Goal: Task Accomplishment & Management: Manage account settings

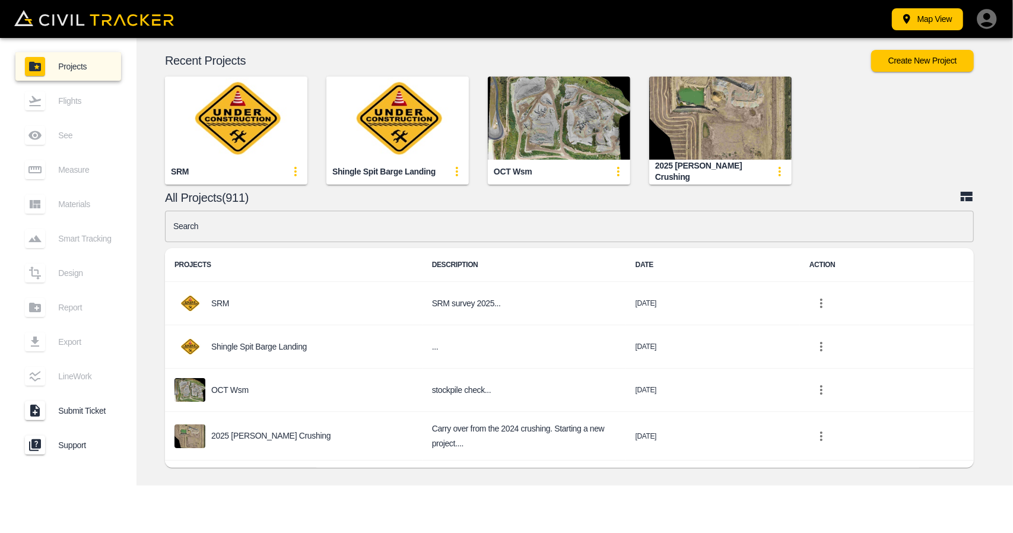
click at [981, 21] on icon "button" at bounding box center [986, 19] width 20 height 20
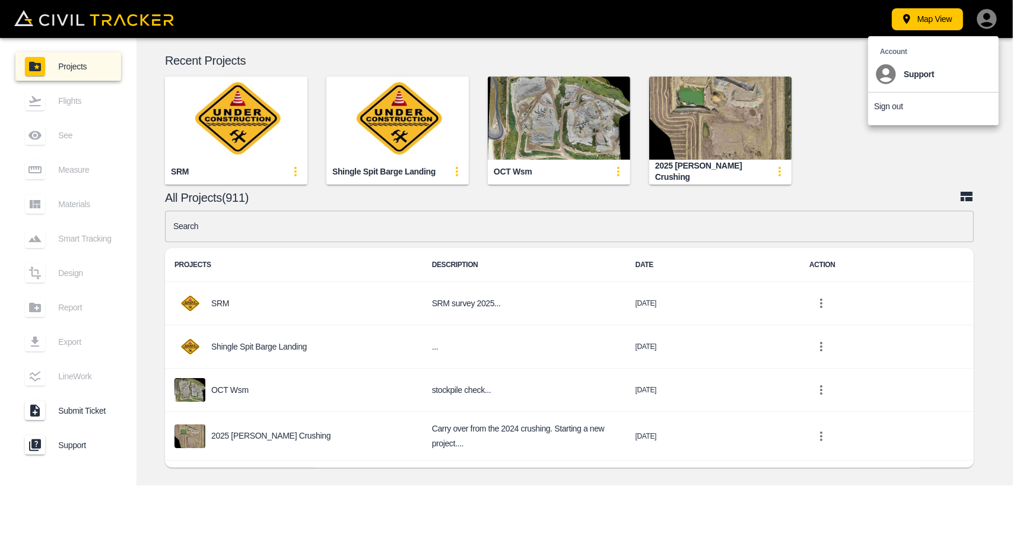
click at [895, 107] on p "Sign out" at bounding box center [888, 105] width 29 height 9
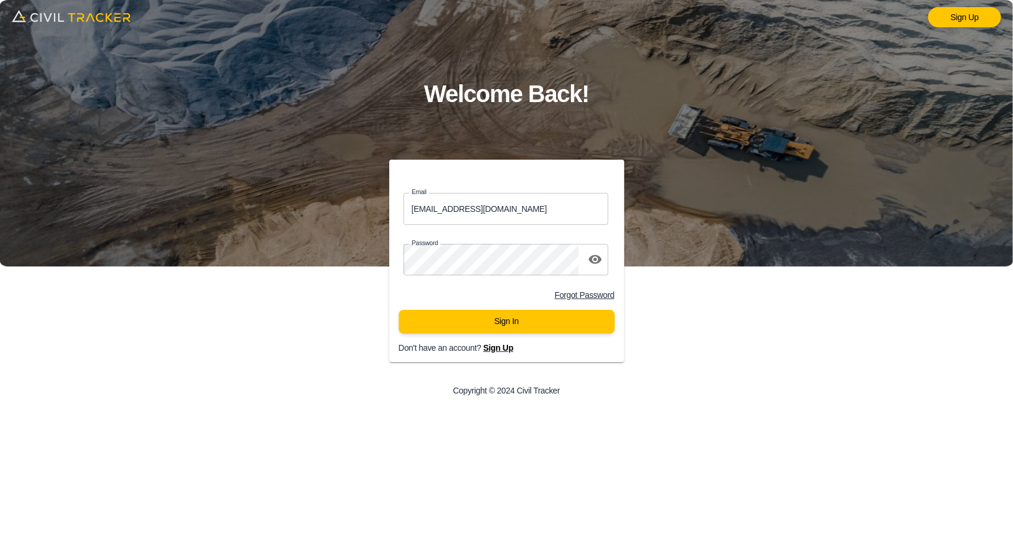
click at [502, 349] on span "Sign Up" at bounding box center [498, 347] width 30 height 9
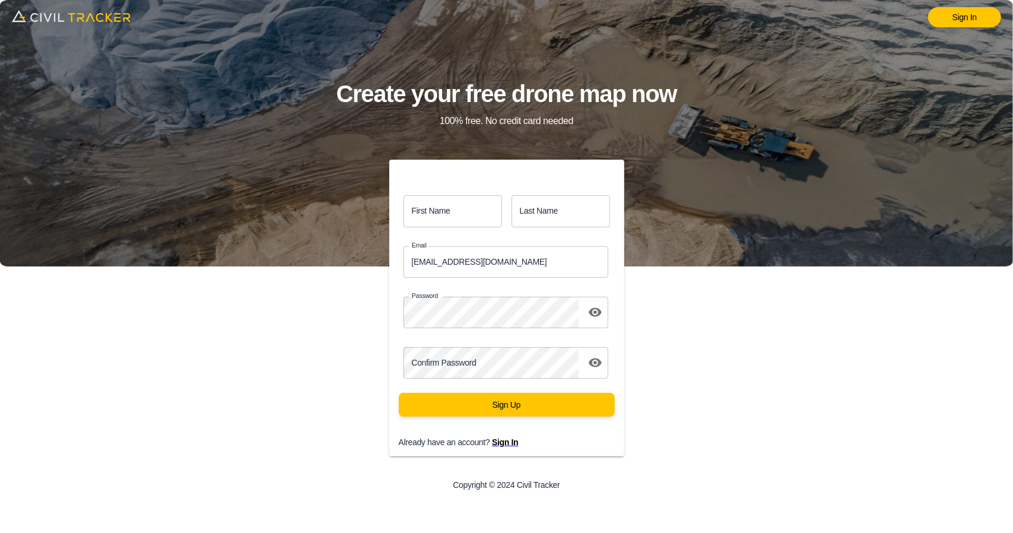
click at [431, 209] on input "First Name" at bounding box center [452, 210] width 98 height 31
drag, startPoint x: 425, startPoint y: 264, endPoint x: 436, endPoint y: 268, distance: 11.3
click at [425, 264] on input "[EMAIL_ADDRESS][DOMAIN_NAME]" at bounding box center [505, 261] width 205 height 31
drag, startPoint x: 490, startPoint y: 269, endPoint x: 242, endPoint y: 268, distance: 248.0
click at [242, 268] on div "Sign In Create your free drone map now 100% free. No credit card needed First N…" at bounding box center [506, 266] width 1013 height 533
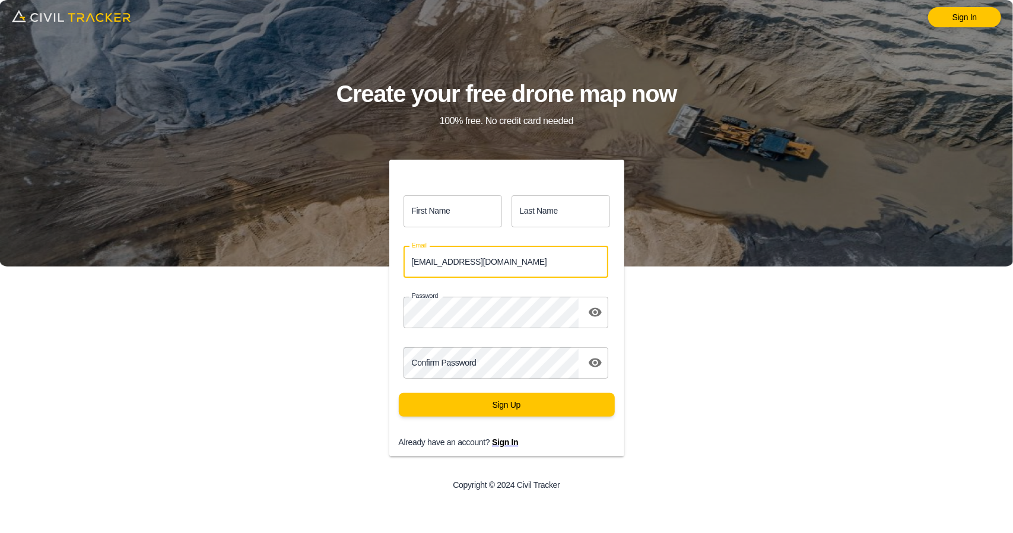
paste input "[PERSON_NAME][EMAIL_ADDRESS][DOMAIN_NAME]"
type input "[EMAIL_ADDRESS][DOMAIN_NAME]"
drag, startPoint x: 463, startPoint y: 202, endPoint x: 474, endPoint y: 214, distance: 16.4
click at [463, 202] on input "First Name" at bounding box center [452, 210] width 98 height 31
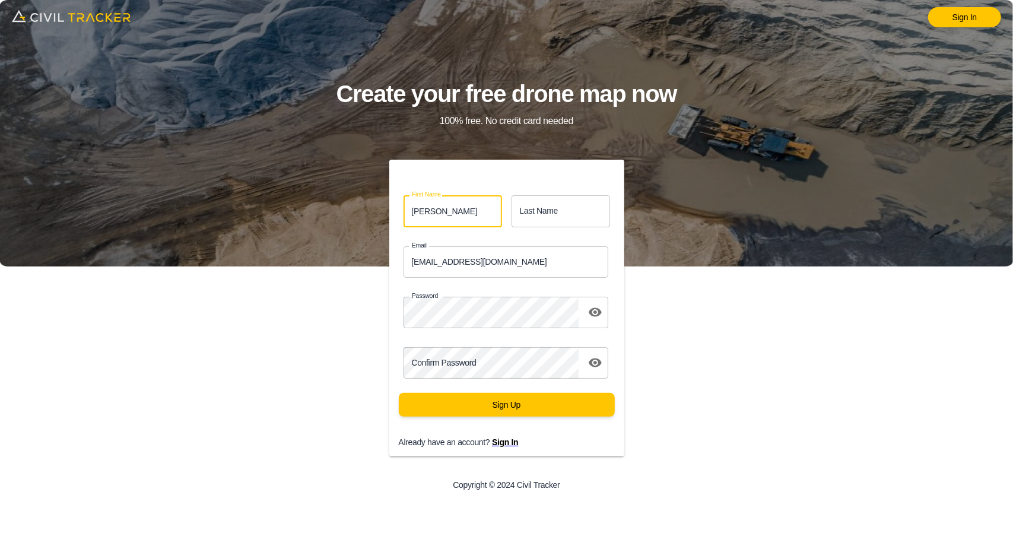
type input "[PERSON_NAME]"
click at [571, 218] on input "Last Name" at bounding box center [560, 210] width 98 height 31
type input "[PERSON_NAME]"
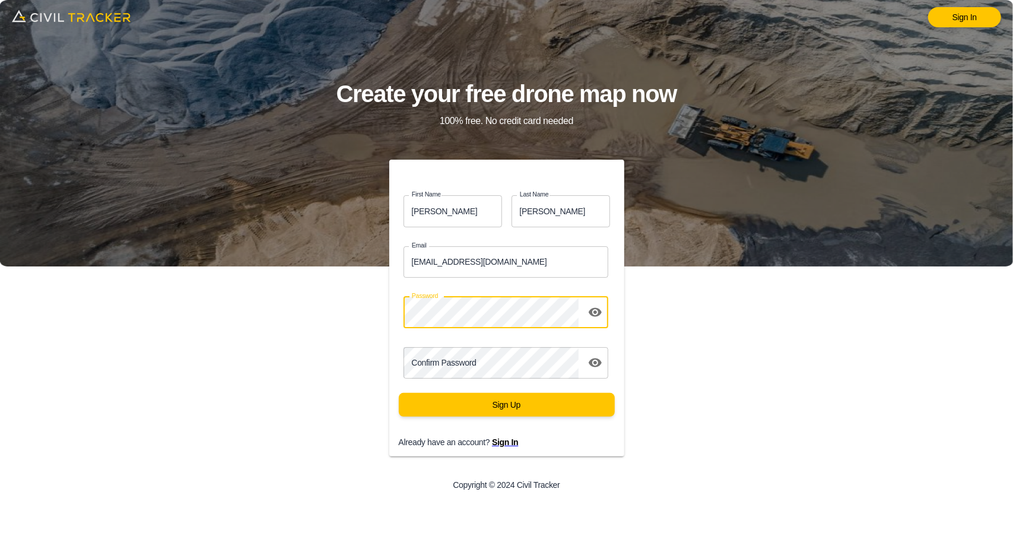
click at [319, 306] on div "First Name [PERSON_NAME] first_name Last Name [PERSON_NAME] last_name Email [EM…" at bounding box center [506, 331] width 405 height 342
click at [597, 311] on icon "toggle password visibility" at bounding box center [595, 312] width 14 height 14
click at [828, 347] on div "Sign In Create your free drone map now 100% free. No credit card needed First N…" at bounding box center [506, 266] width 1013 height 533
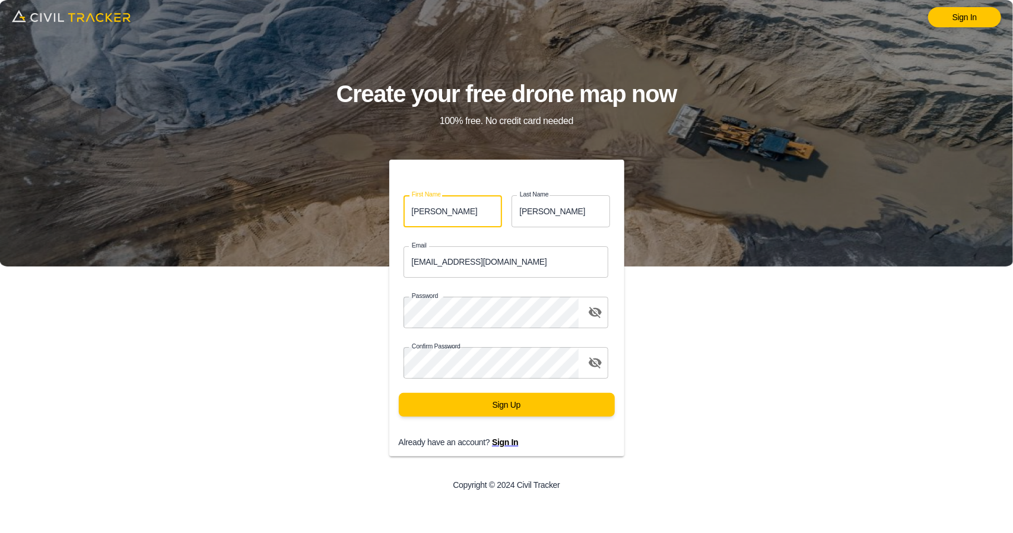
drag, startPoint x: 437, startPoint y: 215, endPoint x: 447, endPoint y: 217, distance: 10.2
click at [380, 212] on div "First Name [PERSON_NAME] first_name Last Name [PERSON_NAME] last_name" at bounding box center [502, 206] width 244 height 50
paste input "[PERSON_NAME]"
drag, startPoint x: 435, startPoint y: 209, endPoint x: 496, endPoint y: 211, distance: 60.5
click at [495, 211] on input "[PERSON_NAME]" at bounding box center [452, 210] width 98 height 31
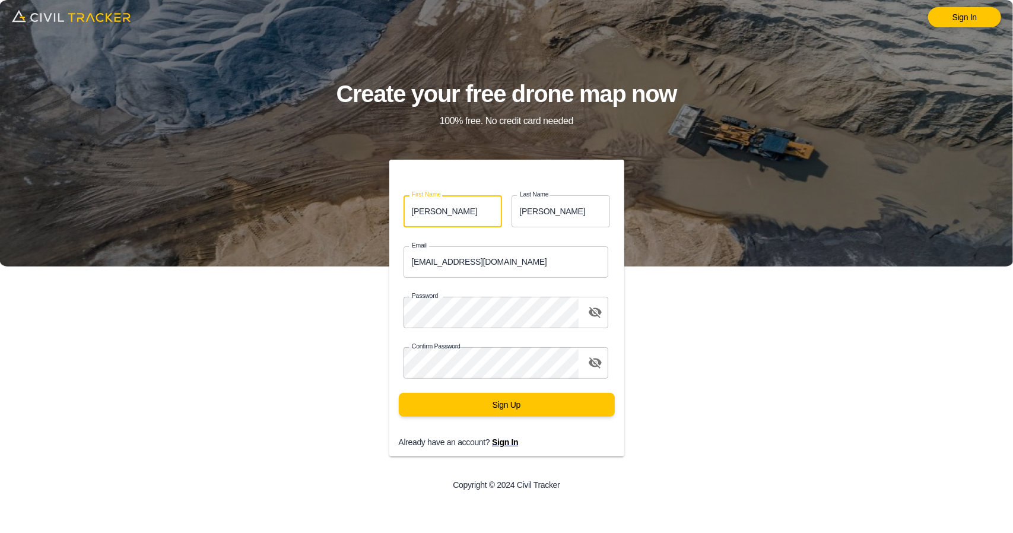
type input "[PERSON_NAME]"
click at [561, 213] on input "[PERSON_NAME]" at bounding box center [560, 210] width 98 height 31
drag, startPoint x: 561, startPoint y: 213, endPoint x: 450, endPoint y: 211, distance: 111.5
click at [450, 211] on div "First Name [PERSON_NAME] first_name Last Name [PERSON_NAME] last_name" at bounding box center [506, 210] width 235 height 41
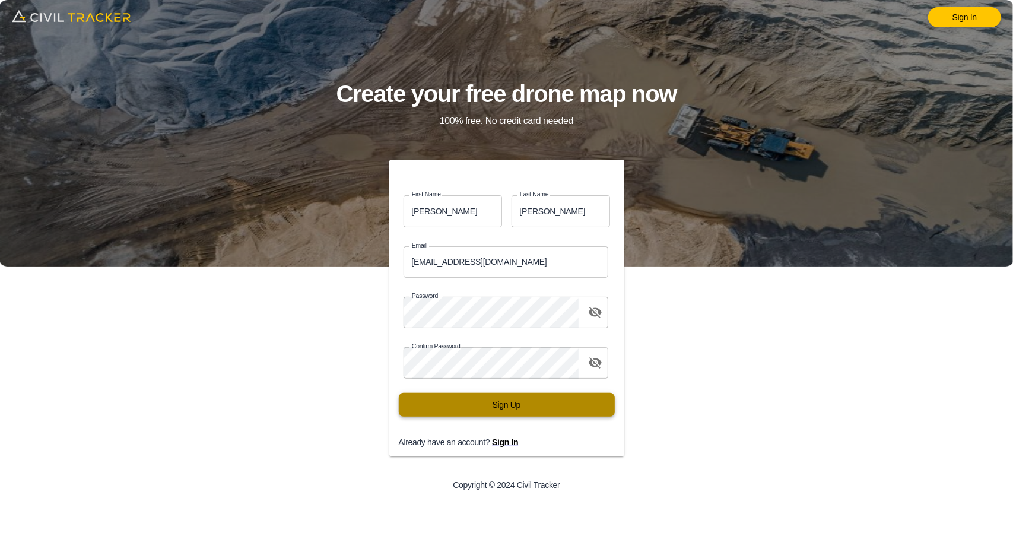
click at [545, 403] on button "Sign Up" at bounding box center [507, 405] width 216 height 24
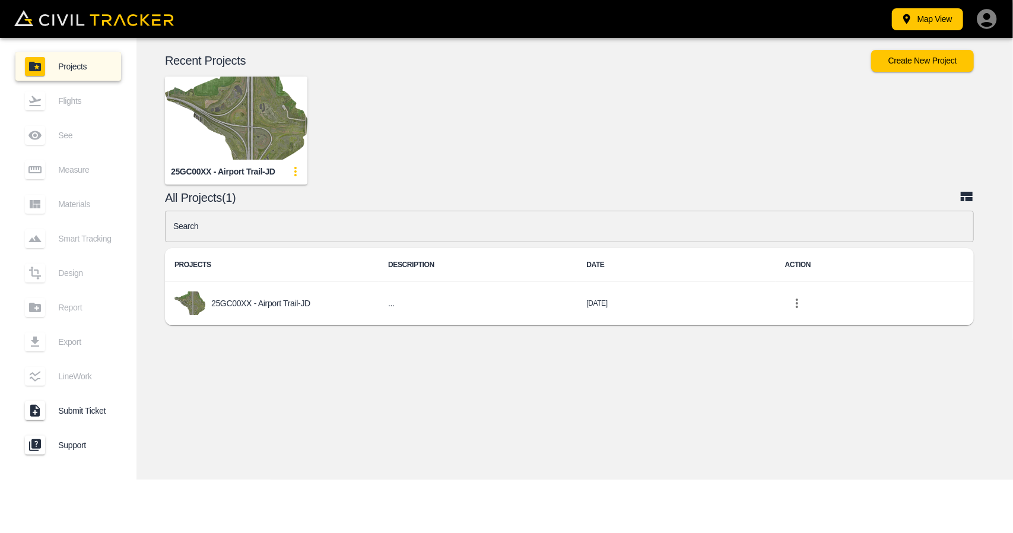
click at [215, 114] on img "button" at bounding box center [236, 118] width 142 height 83
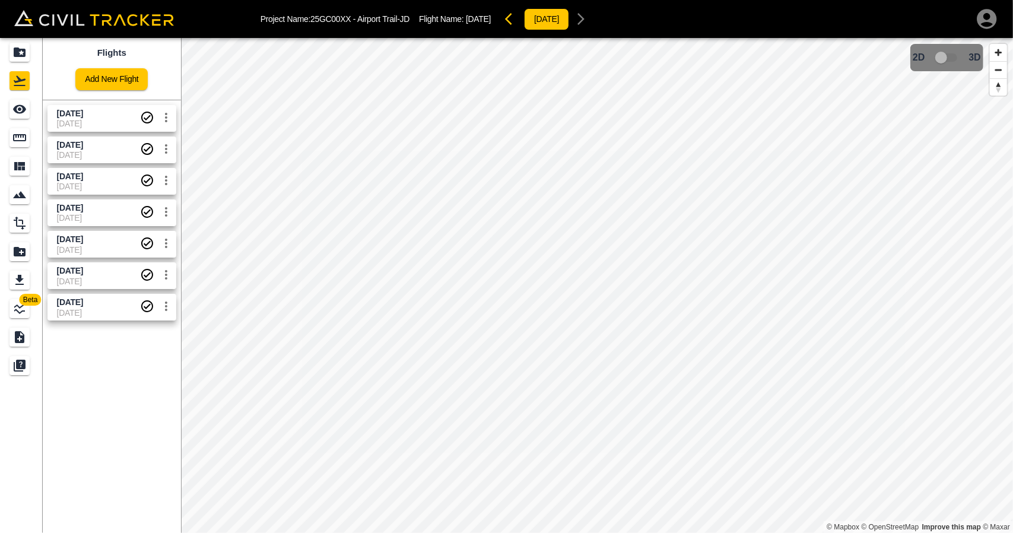
click at [90, 125] on span "03-10-2025" at bounding box center [98, 123] width 83 height 9
click at [20, 110] on icon "See" at bounding box center [19, 109] width 13 height 9
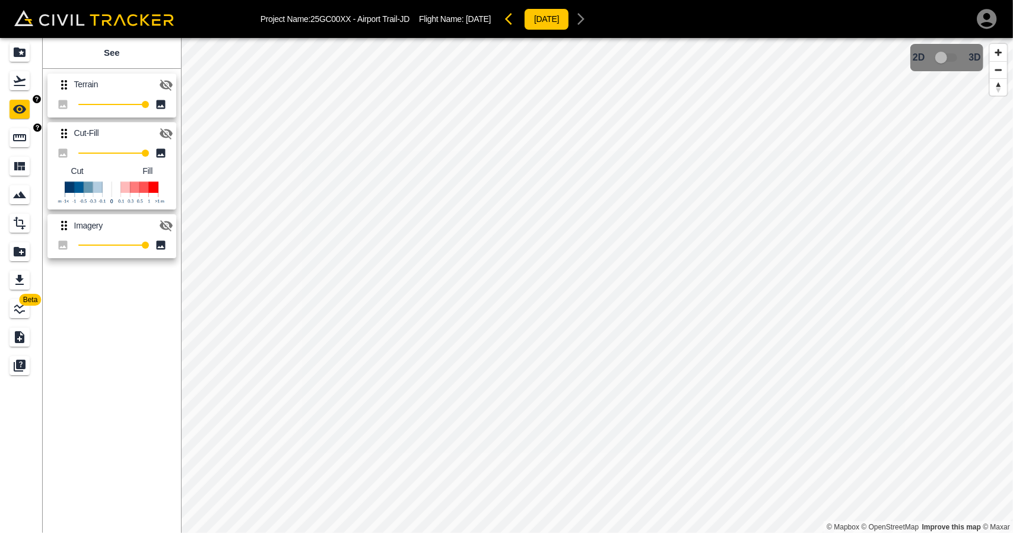
click at [21, 138] on icon "Measure" at bounding box center [19, 138] width 14 height 14
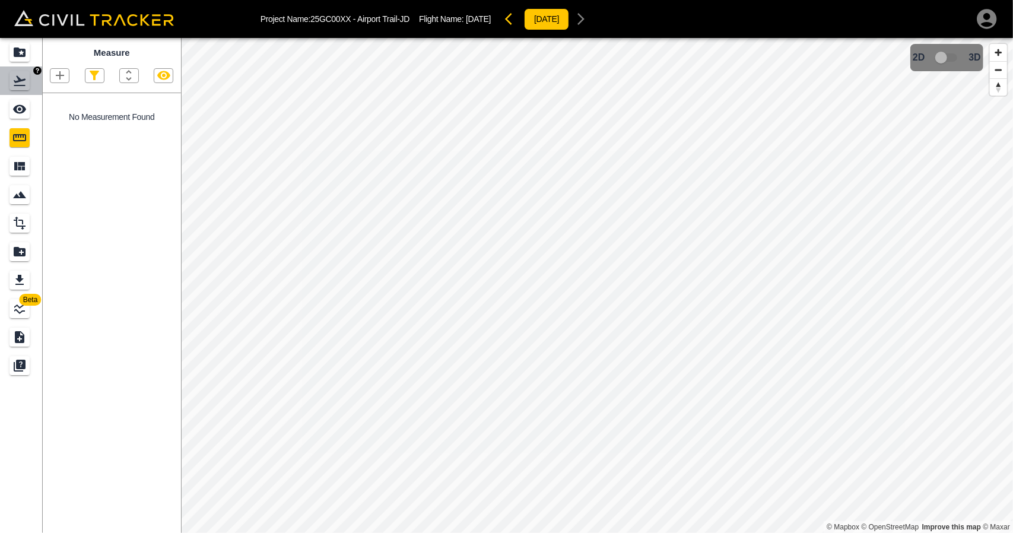
click at [27, 79] on div "Flights" at bounding box center [19, 80] width 20 height 19
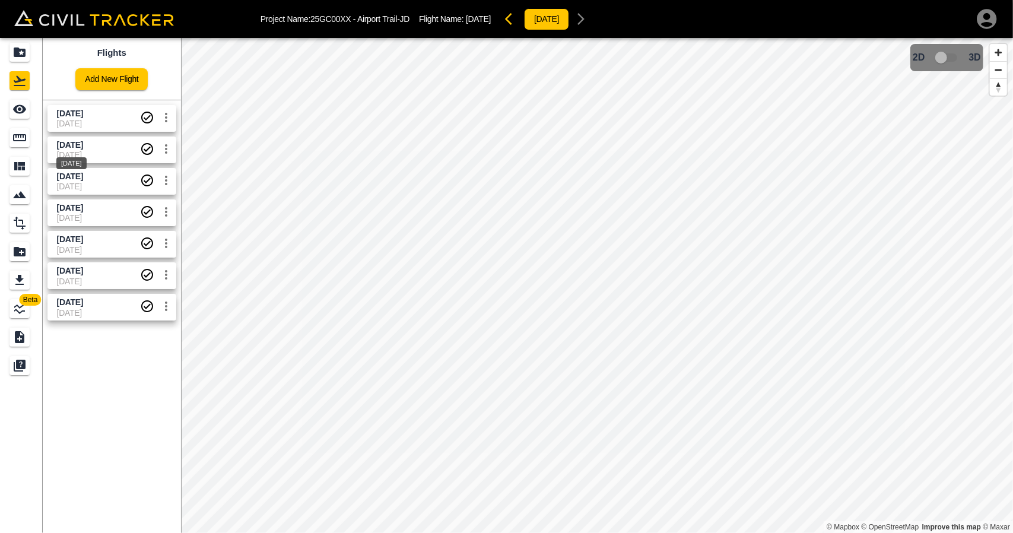
click at [63, 155] on div "Sept 16 2025" at bounding box center [71, 159] width 33 height 21
click at [5, 130] on link at bounding box center [21, 137] width 43 height 28
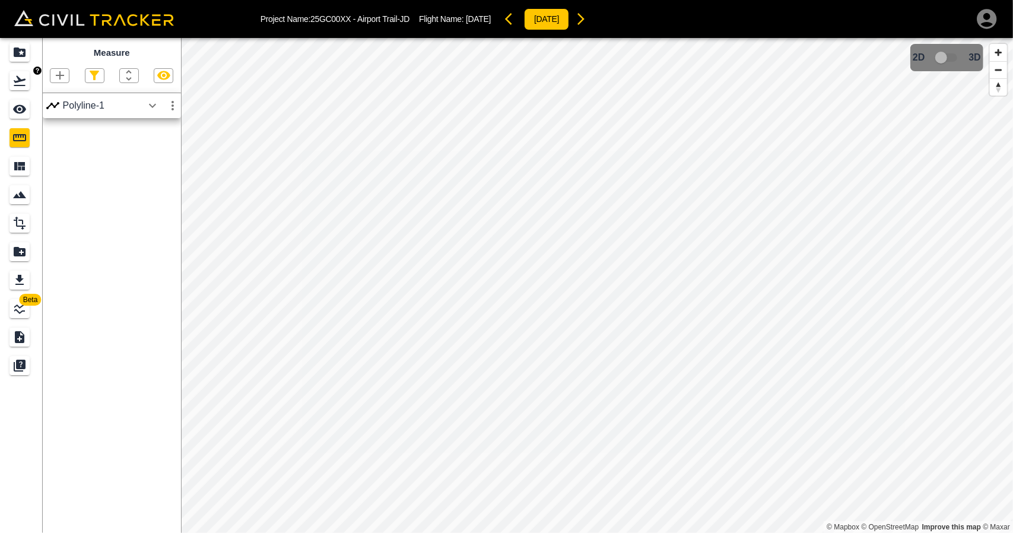
click at [18, 77] on icon "Flights" at bounding box center [20, 81] width 12 height 10
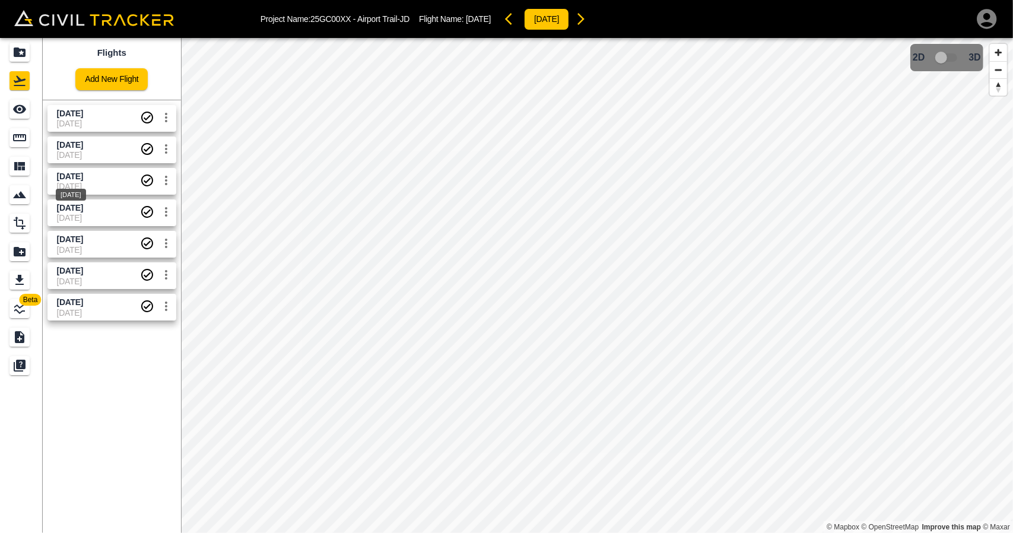
click at [77, 183] on div "Sept 4 2025" at bounding box center [71, 190] width 33 height 21
click at [25, 128] on link at bounding box center [21, 137] width 43 height 28
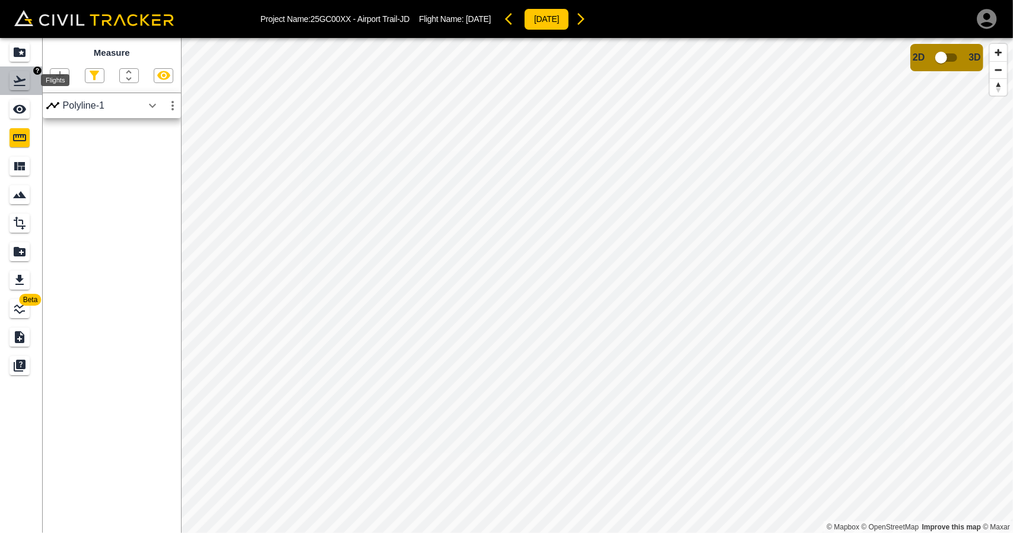
click at [24, 82] on icon "Flights" at bounding box center [19, 81] width 14 height 14
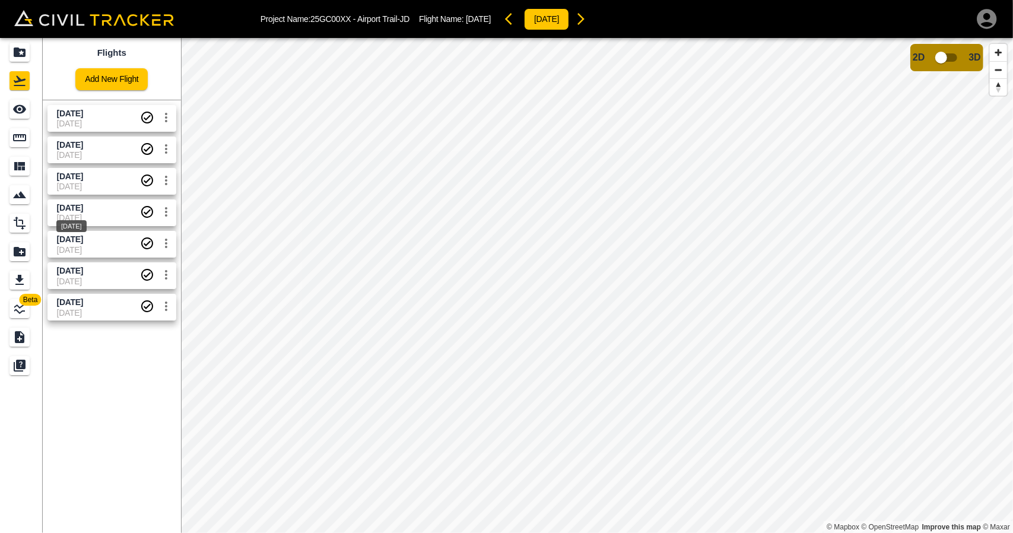
click at [66, 207] on span "Aug 27 2025" at bounding box center [70, 207] width 26 height 9
click at [18, 114] on icon "See" at bounding box center [19, 109] width 14 height 14
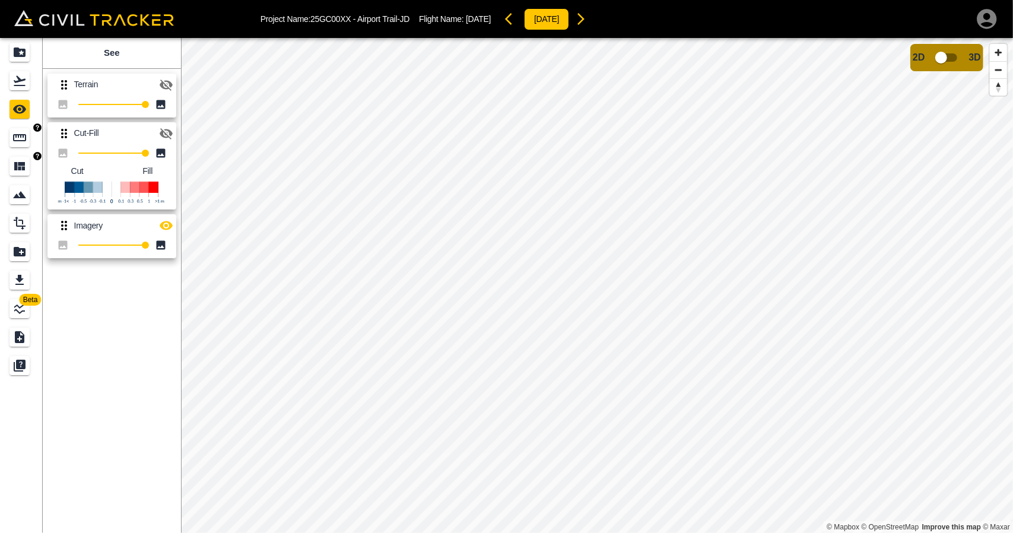
click at [30, 138] on div "Measure" at bounding box center [21, 137] width 24 height 19
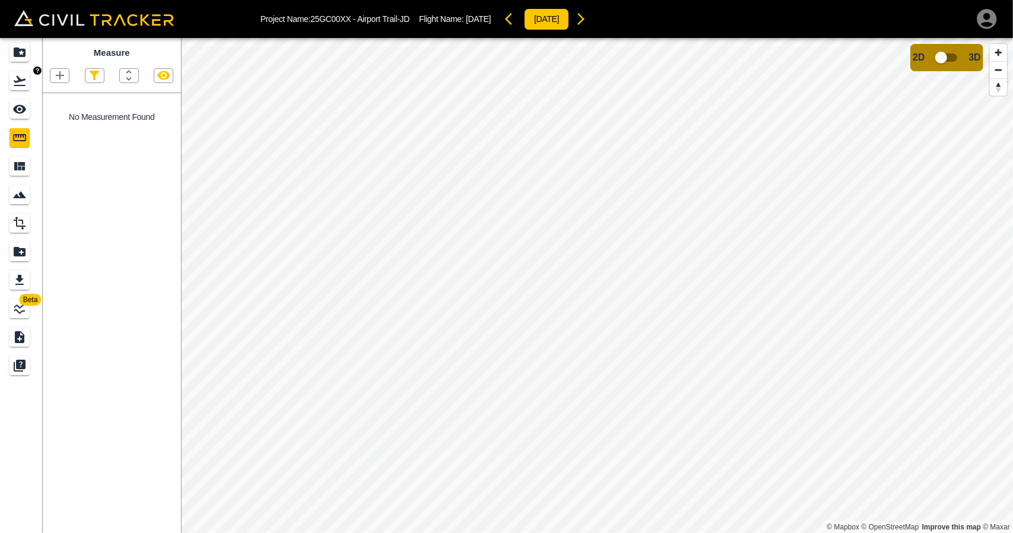
click at [21, 82] on icon "Flights" at bounding box center [19, 81] width 14 height 14
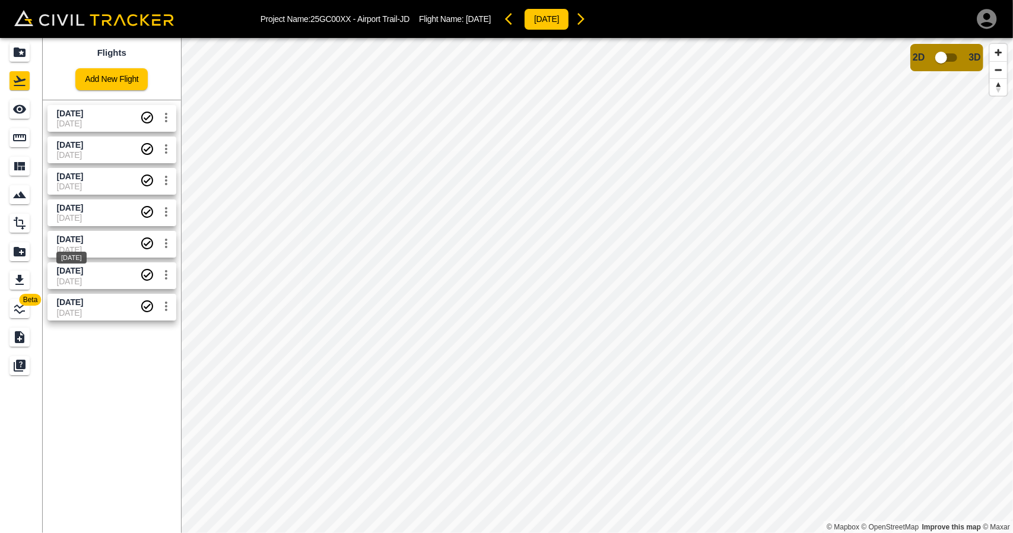
click at [75, 235] on span "Aug 20 2025" at bounding box center [70, 238] width 26 height 9
click at [20, 103] on icon "See" at bounding box center [19, 109] width 14 height 14
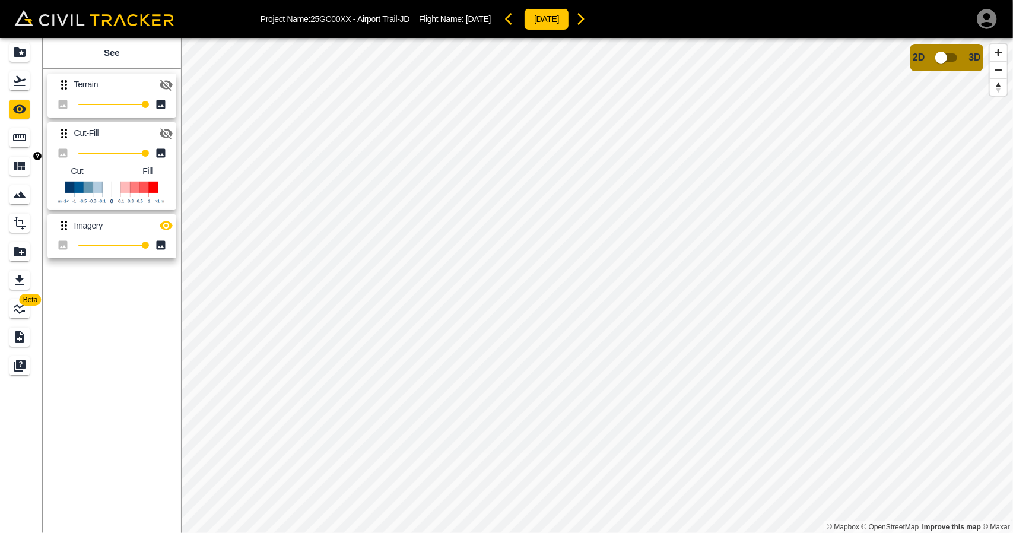
click at [20, 139] on icon "Measure" at bounding box center [19, 138] width 14 height 14
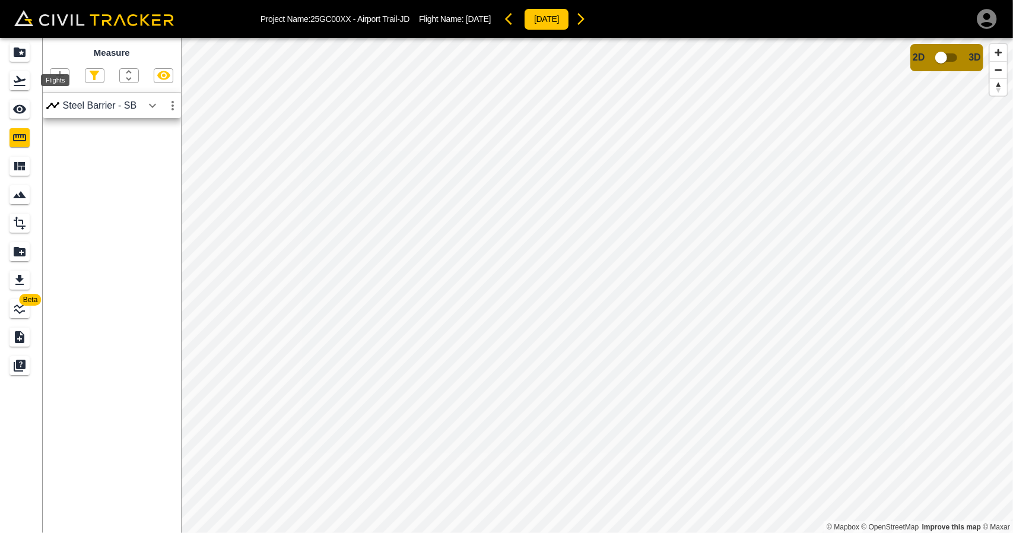
click at [20, 82] on icon "Flights" at bounding box center [19, 81] width 14 height 14
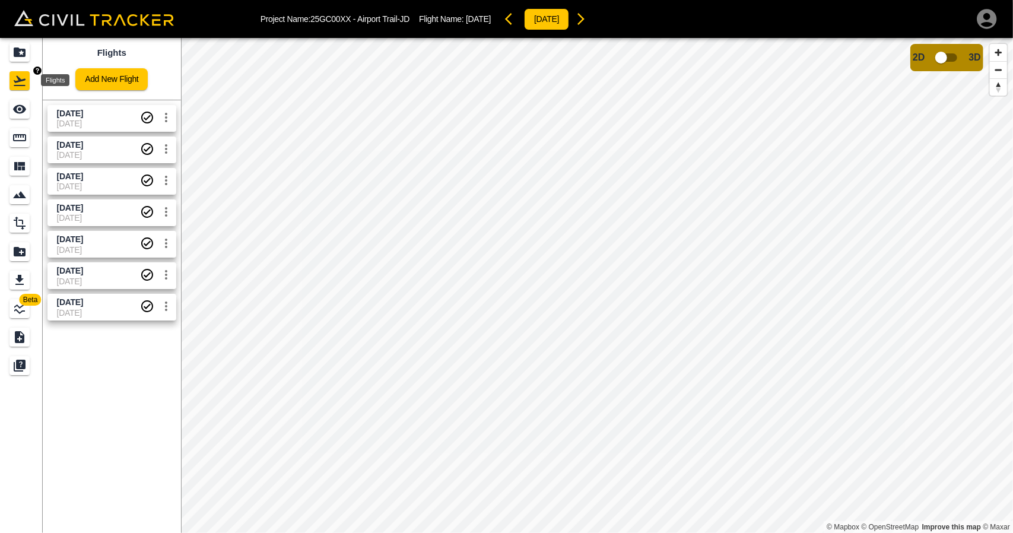
click at [20, 42] on link at bounding box center [21, 52] width 43 height 28
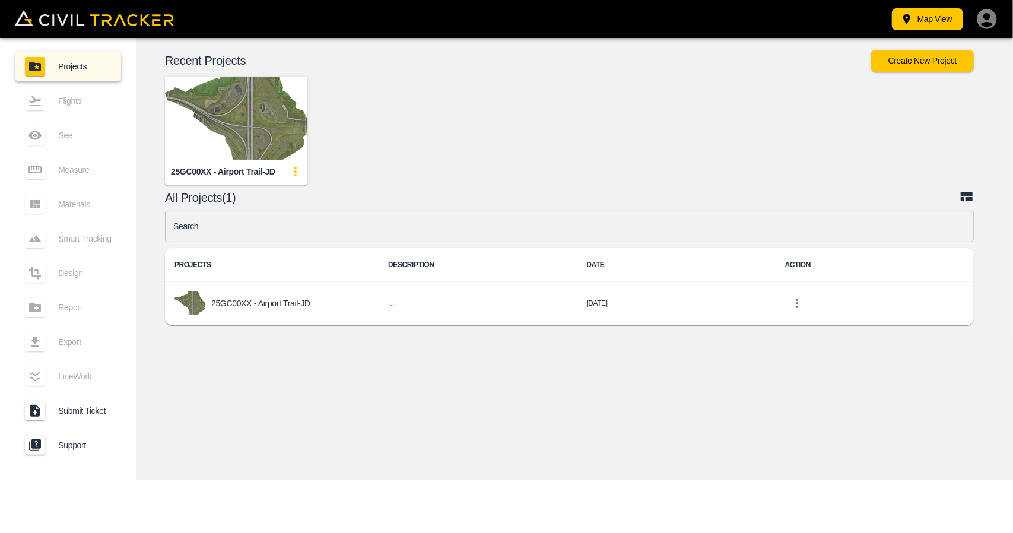
click at [989, 15] on icon "button" at bounding box center [986, 19] width 20 height 20
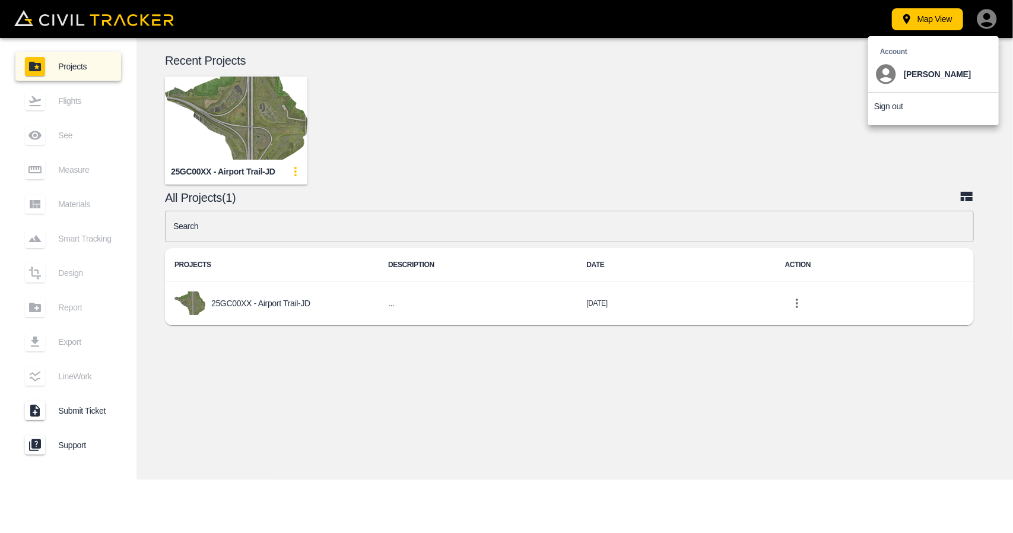
click at [896, 110] on p "Sign out" at bounding box center [888, 105] width 29 height 9
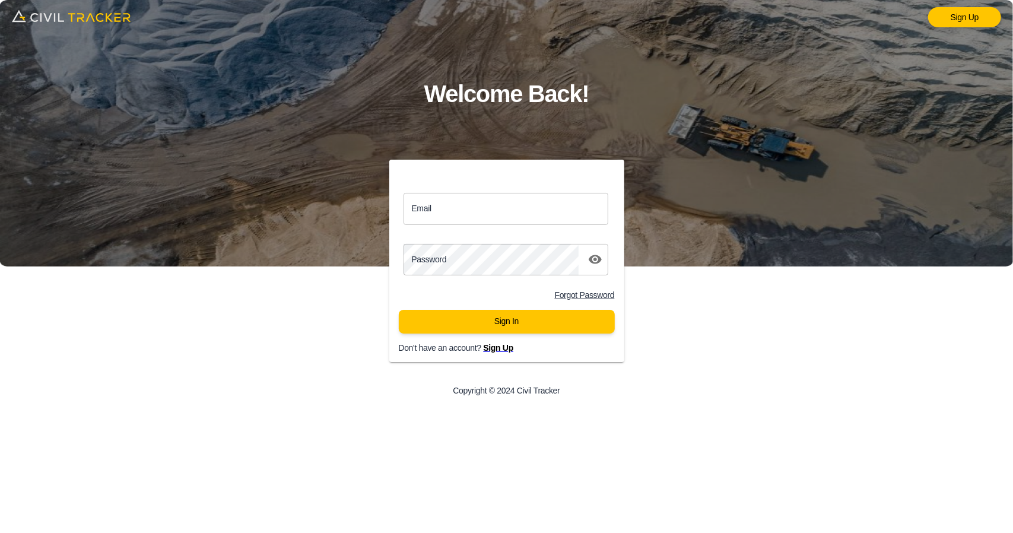
type input "[EMAIL_ADDRESS][DOMAIN_NAME]"
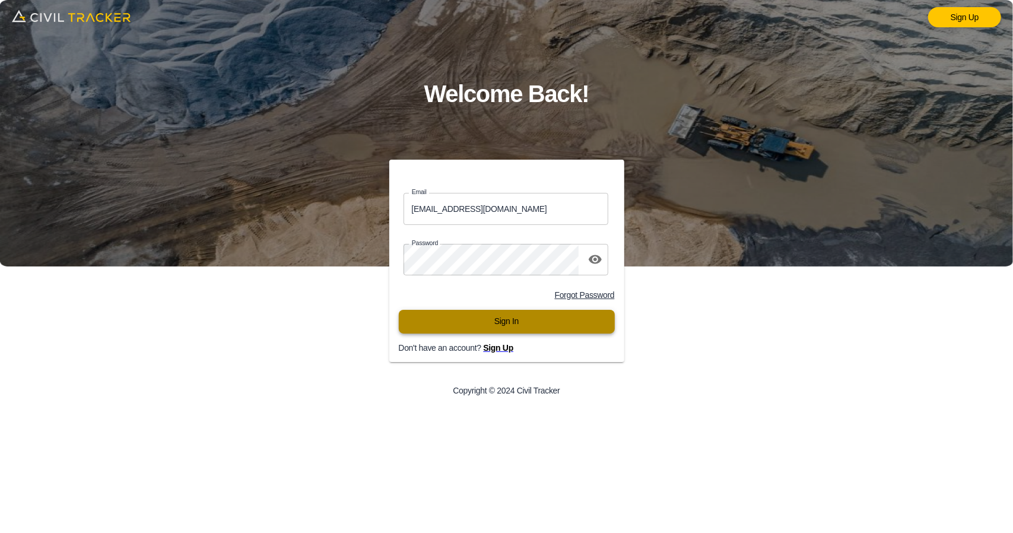
click at [540, 315] on button "Sign In" at bounding box center [507, 322] width 216 height 24
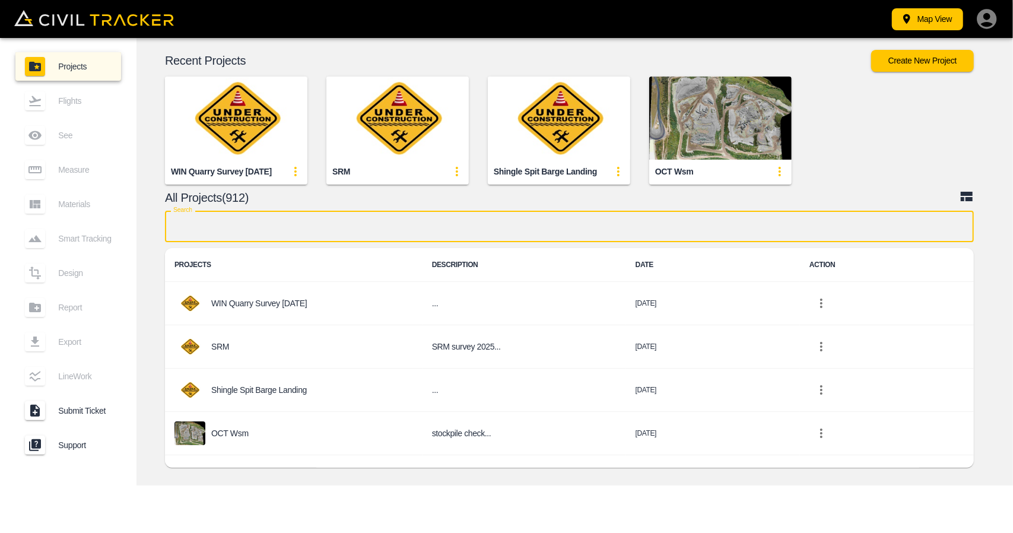
click at [312, 234] on input "text" at bounding box center [569, 226] width 809 height 31
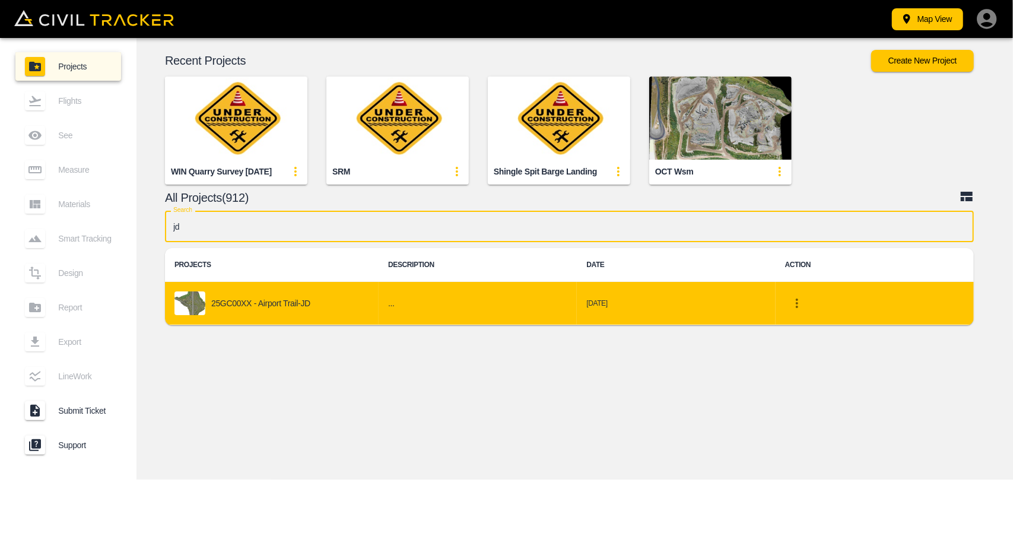
type input "jd"
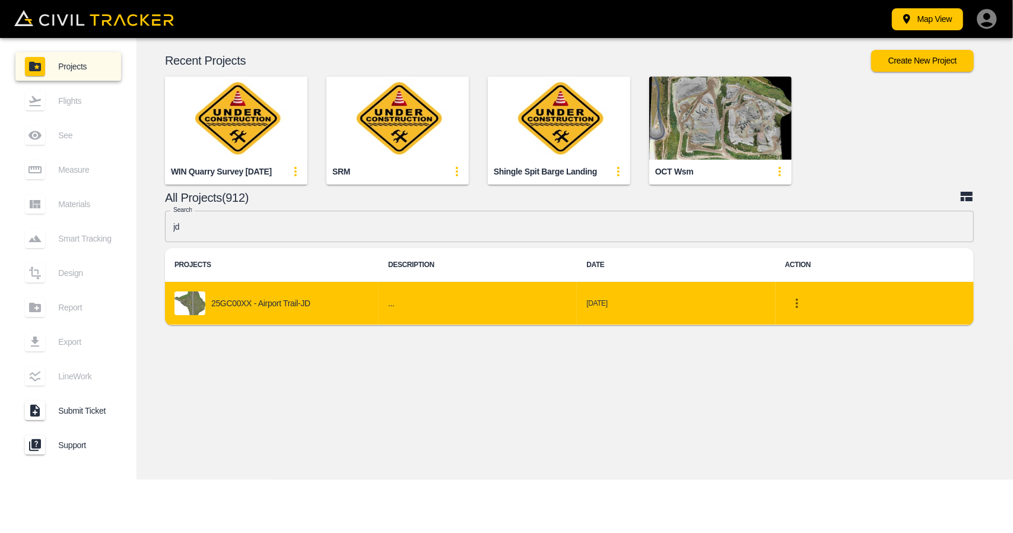
click at [291, 305] on p "25GC00XX - Airport Trail-JD" at bounding box center [260, 302] width 99 height 9
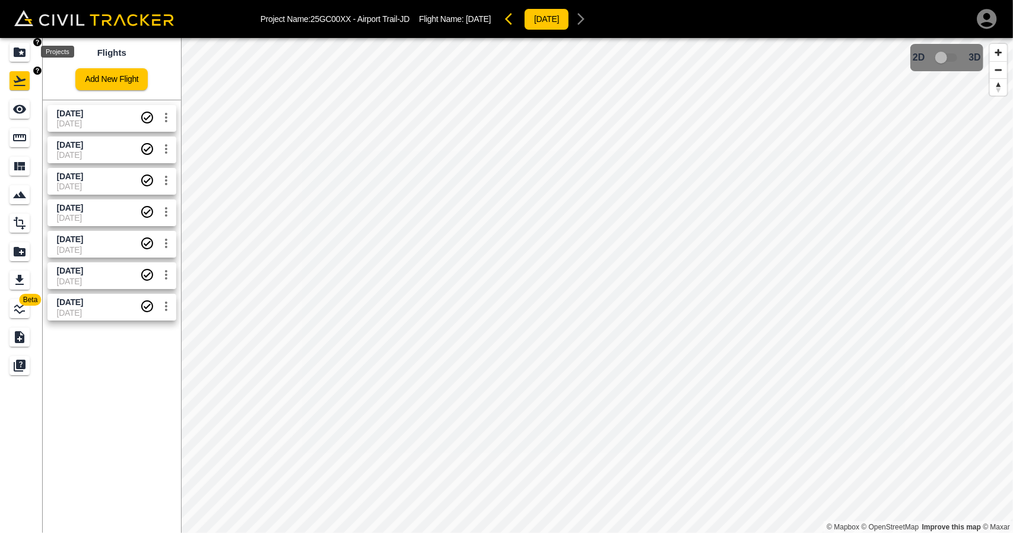
click at [19, 43] on div "Projects" at bounding box center [19, 52] width 20 height 19
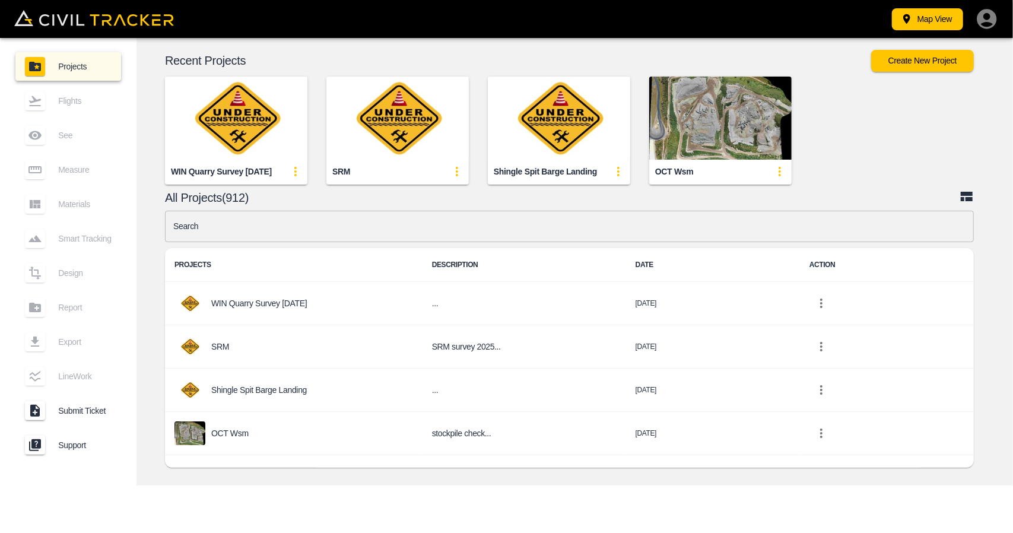
click at [365, 226] on input "text" at bounding box center [569, 226] width 809 height 31
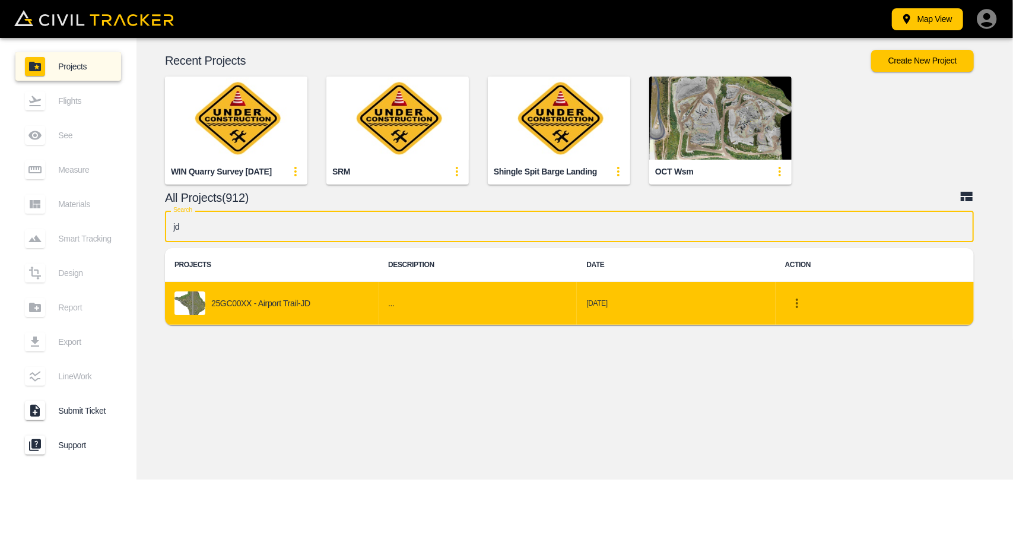
type input "jd"
click at [263, 311] on div "25GC00XX - Airport Trail-JD" at bounding box center [271, 303] width 195 height 24
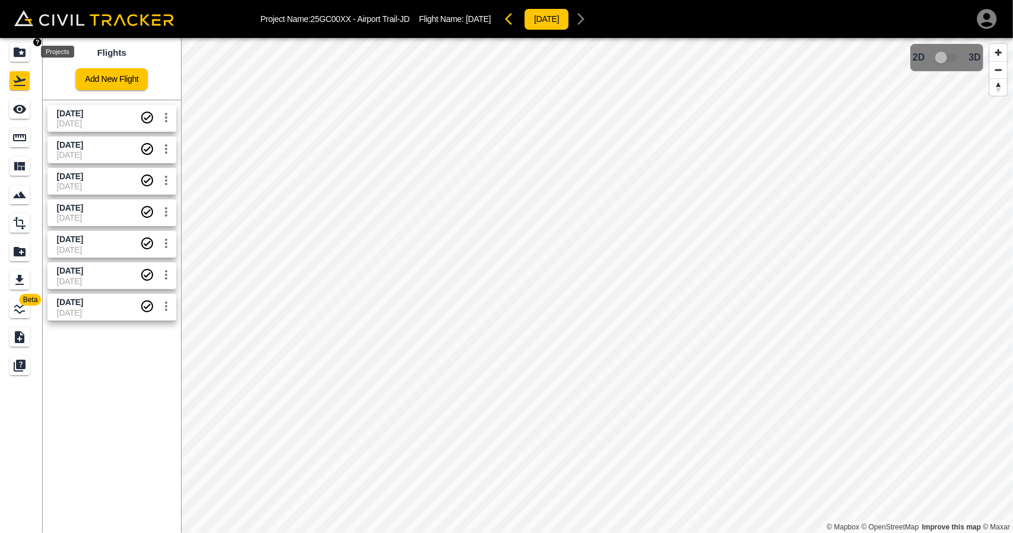
click at [17, 49] on icon "Projects" at bounding box center [20, 51] width 12 height 9
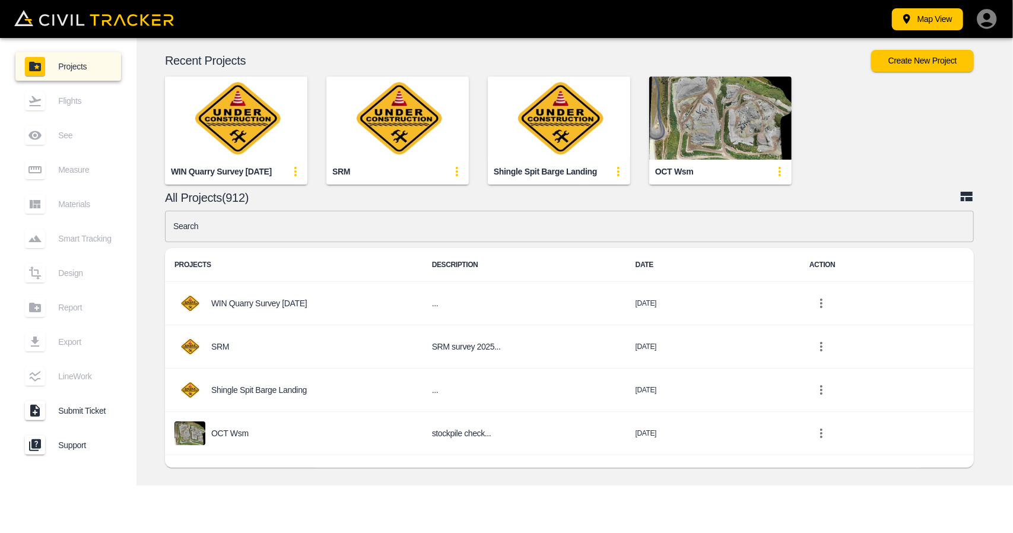
click at [302, 237] on input "text" at bounding box center [569, 226] width 809 height 31
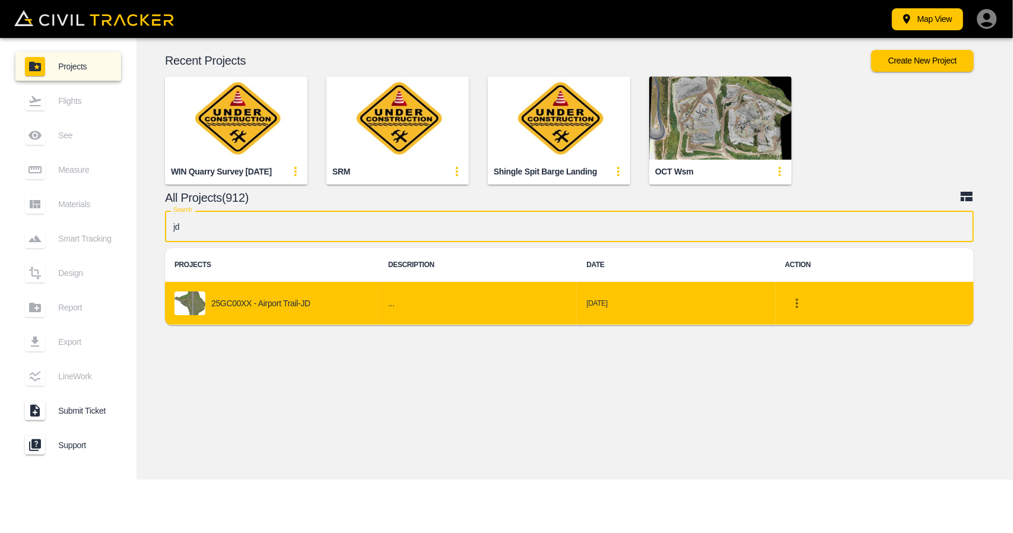
type input "jd"
click at [797, 303] on icon "project-list-table" at bounding box center [797, 302] width 2 height 9
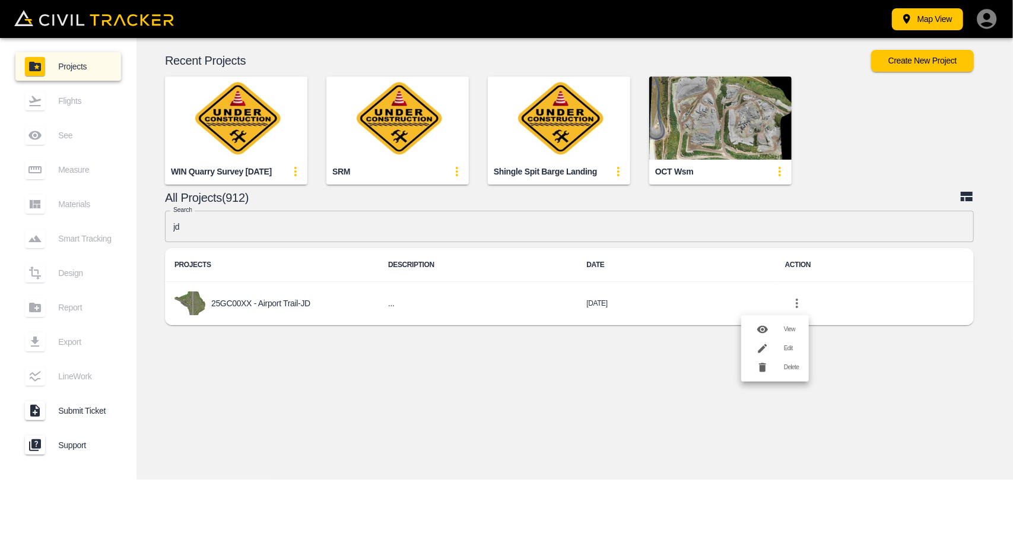
click at [779, 348] on div at bounding box center [766, 348] width 33 height 24
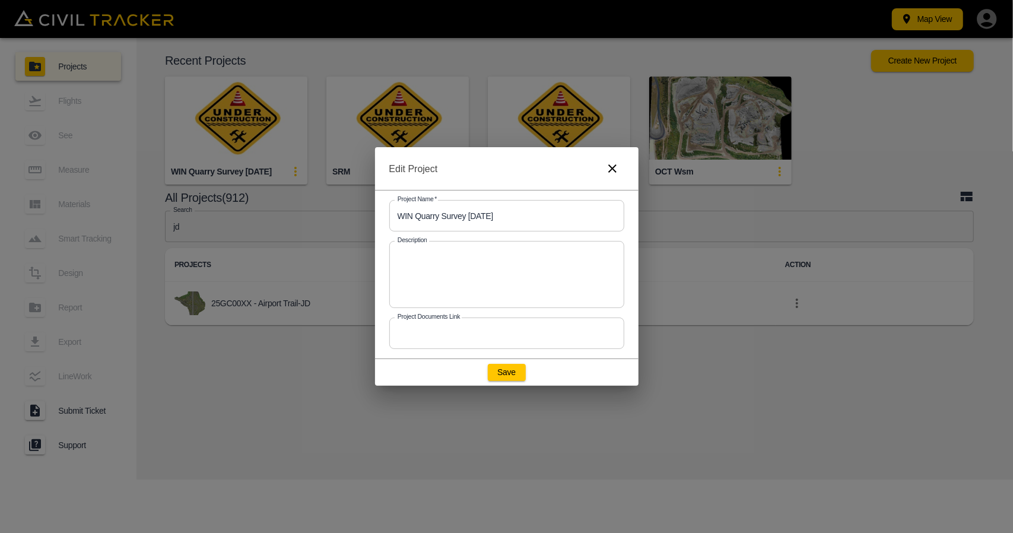
click at [615, 170] on icon "button" at bounding box center [612, 168] width 14 height 14
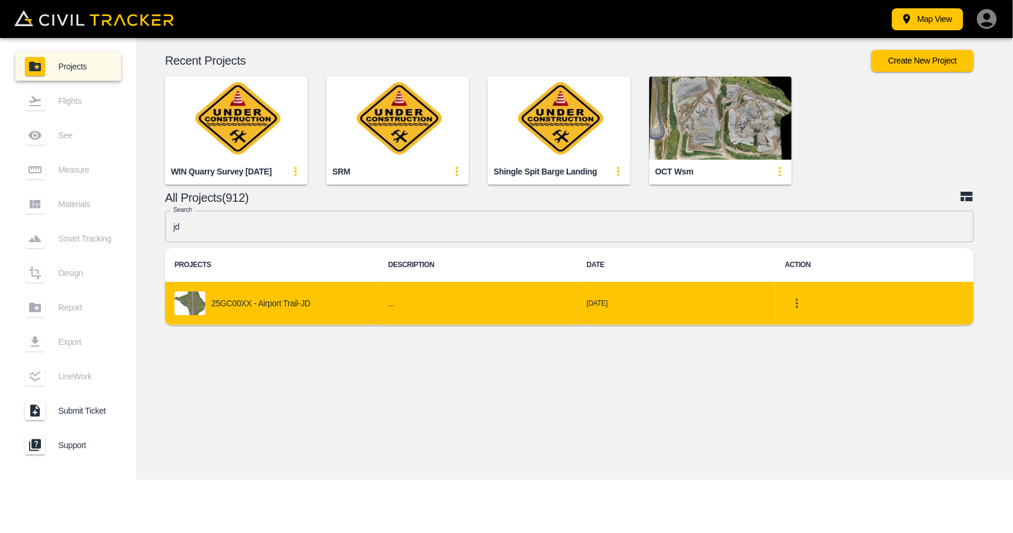
click at [794, 307] on icon "project-list-table" at bounding box center [797, 303] width 14 height 14
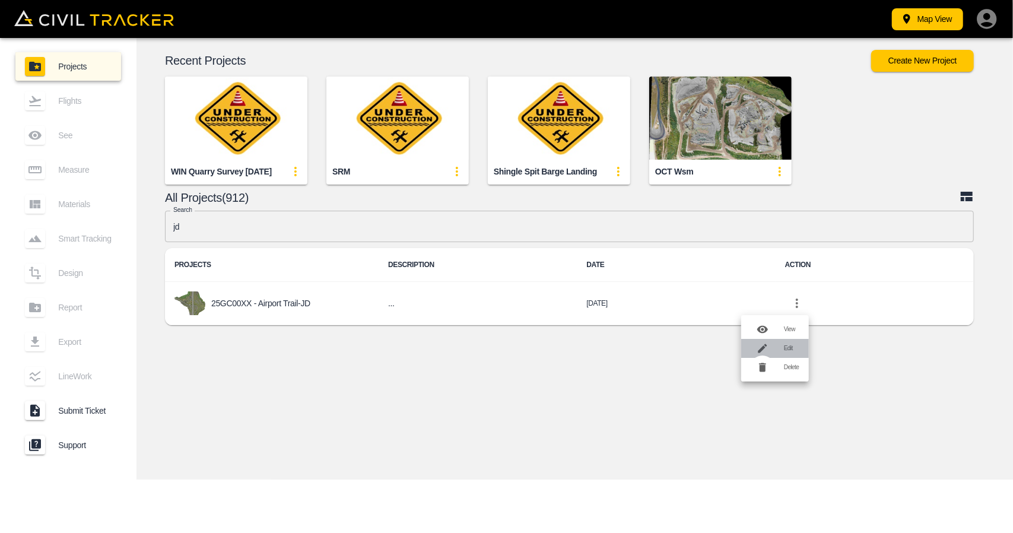
click at [772, 348] on div at bounding box center [762, 348] width 24 height 24
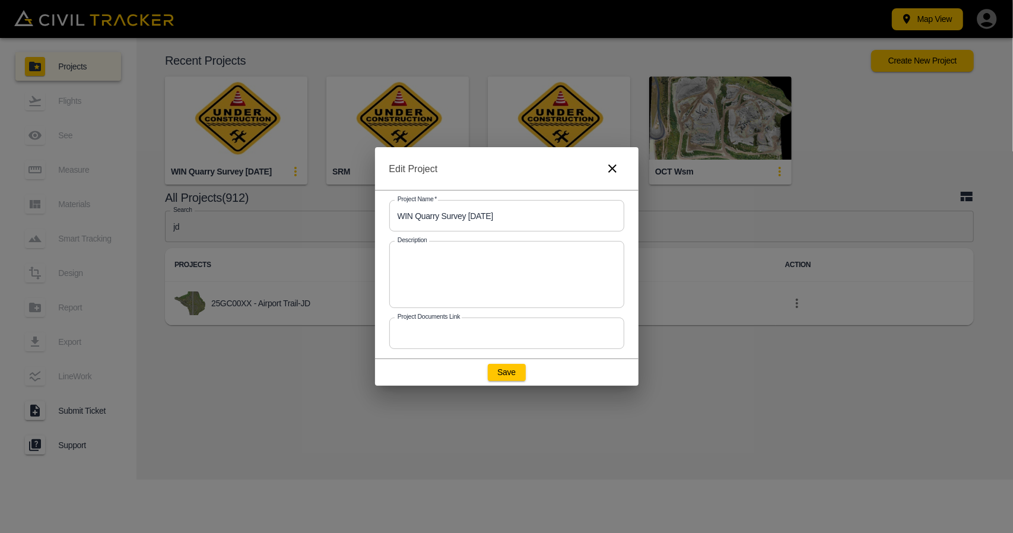
click at [680, 403] on div "Edit Project Project Name   * WIN Quarry Survey Oct 6 2025 Project Name * Descr…" at bounding box center [506, 266] width 1013 height 533
click at [615, 177] on button "button" at bounding box center [612, 169] width 24 height 24
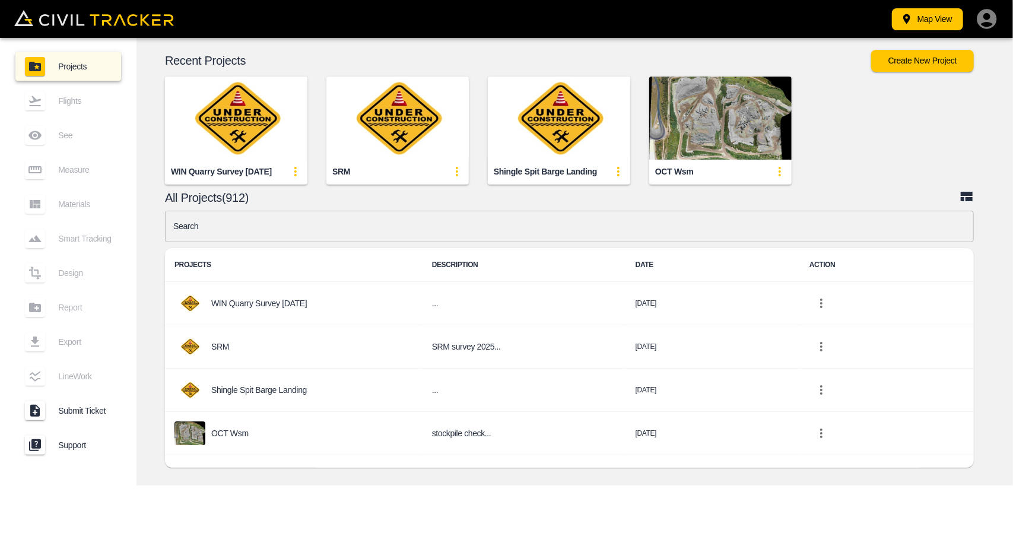
click at [320, 233] on input "text" at bounding box center [569, 226] width 809 height 31
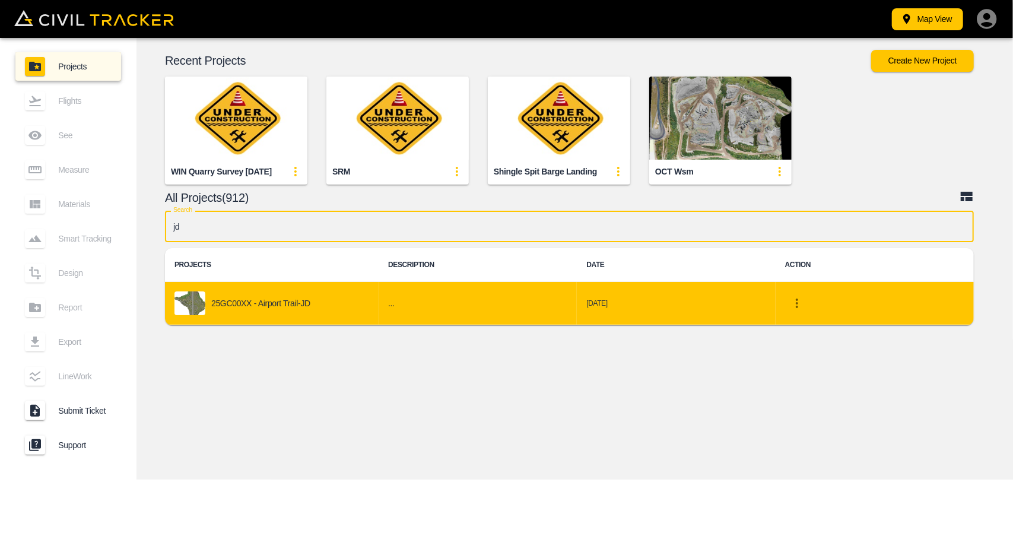
type input "jd"
click at [797, 306] on icon "project-list-table" at bounding box center [797, 303] width 14 height 14
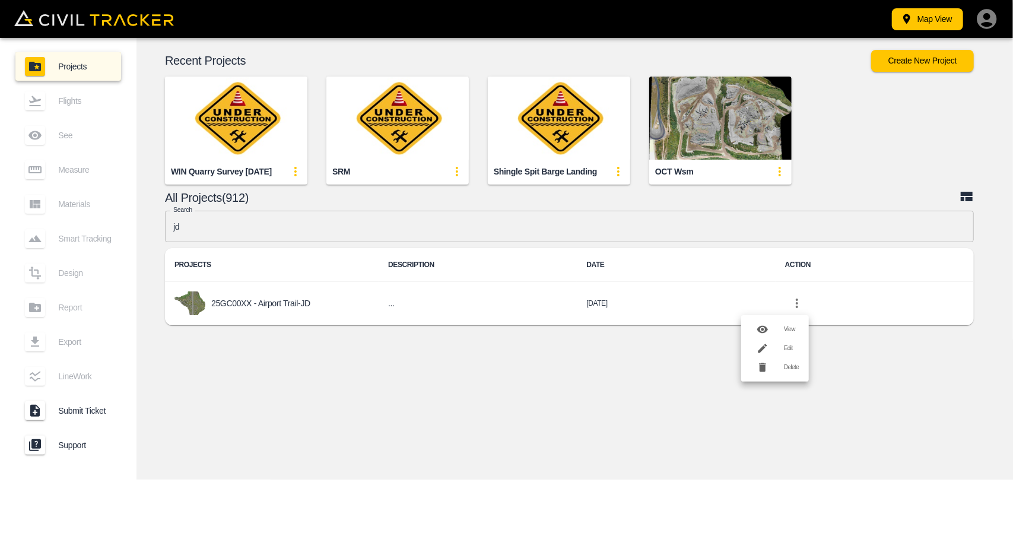
click at [778, 353] on div at bounding box center [766, 348] width 33 height 24
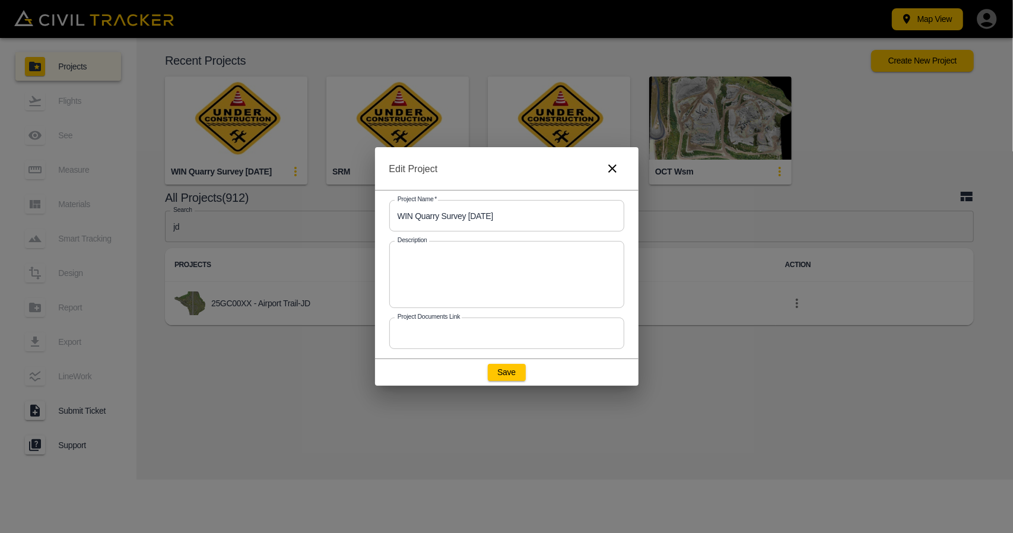
click at [613, 168] on icon "button" at bounding box center [612, 168] width 14 height 14
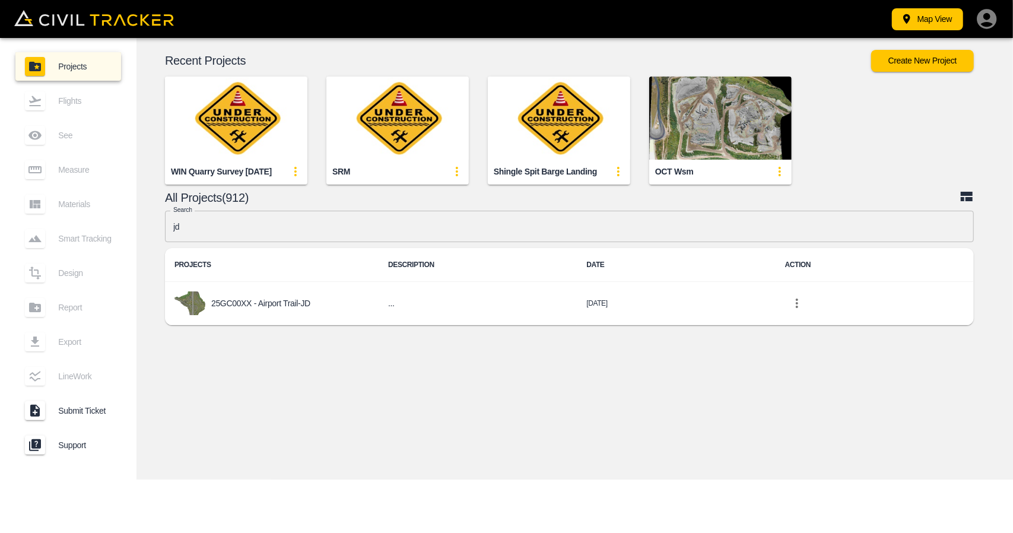
click at [533, 383] on div "© Mapbox © OpenStreetMap Improve this map © Maxar 2D 3D Recent Projects Create …" at bounding box center [574, 258] width 876 height 441
click at [419, 370] on div "© Mapbox © OpenStreetMap Improve this map © Maxar 2D 3D Recent Projects Create …" at bounding box center [574, 258] width 876 height 441
